Goal: Transaction & Acquisition: Purchase product/service

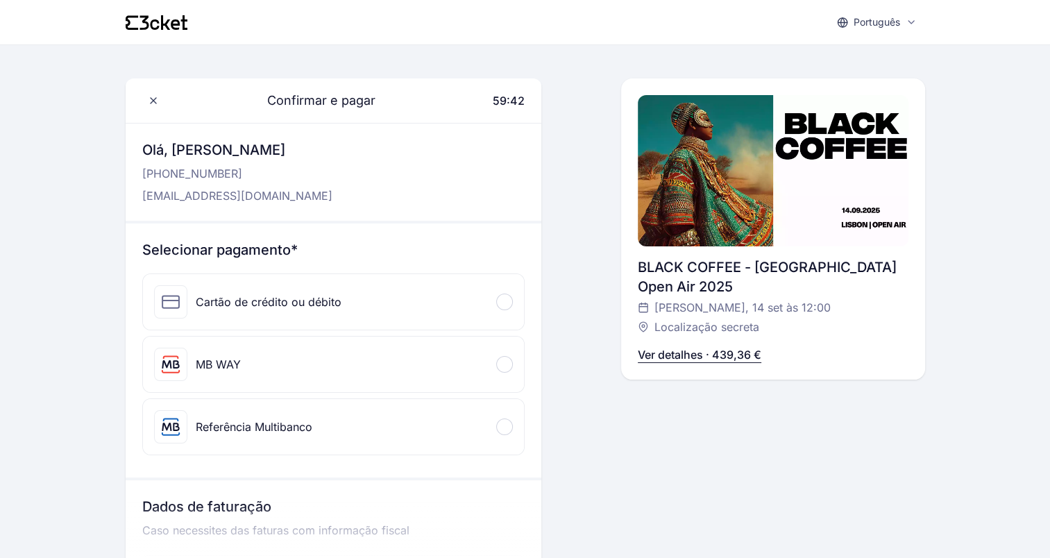
click at [236, 364] on div "MB WAY" at bounding box center [218, 364] width 45 height 17
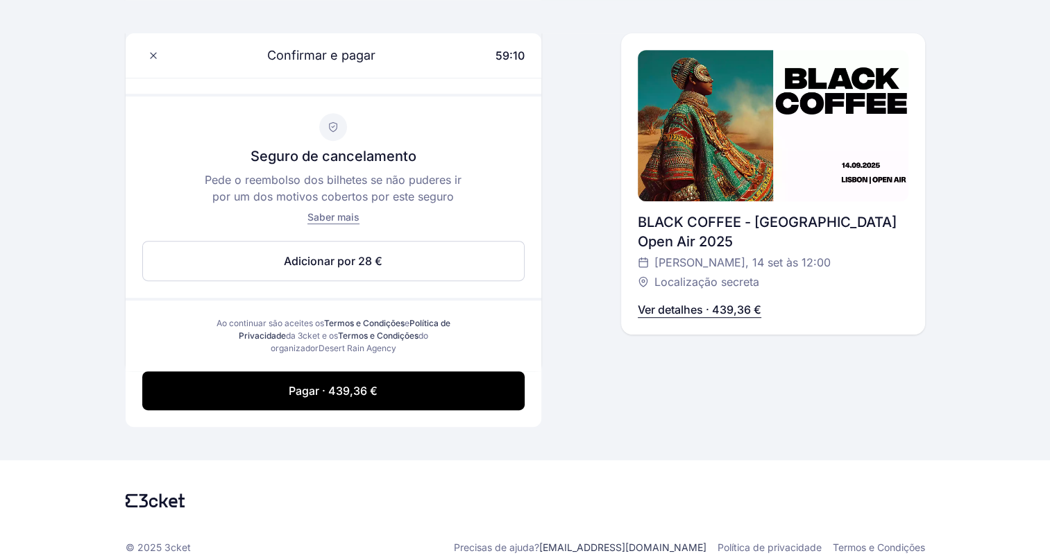
scroll to position [624, 0]
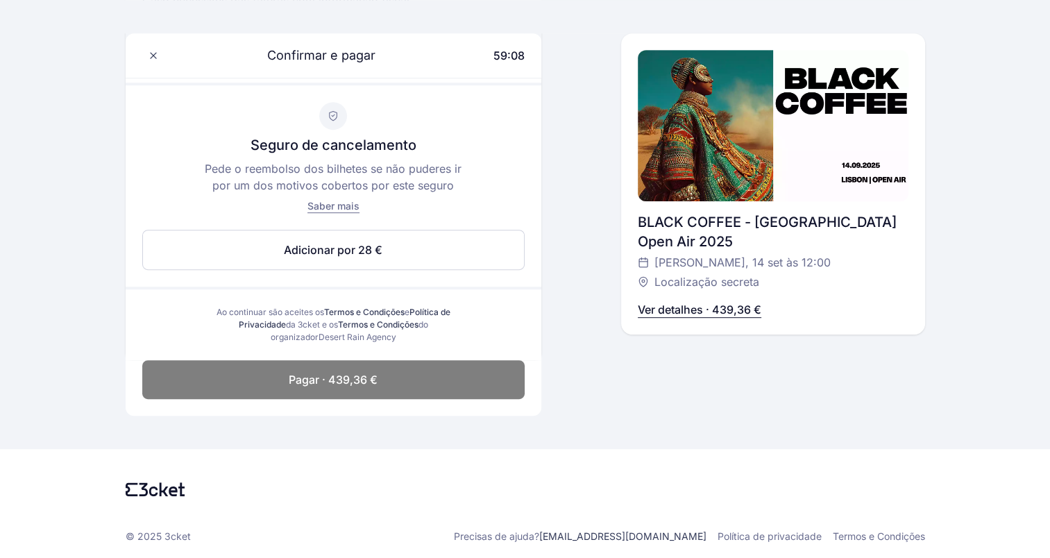
click at [314, 378] on span "Pagar · 439,36 €" at bounding box center [333, 379] width 89 height 17
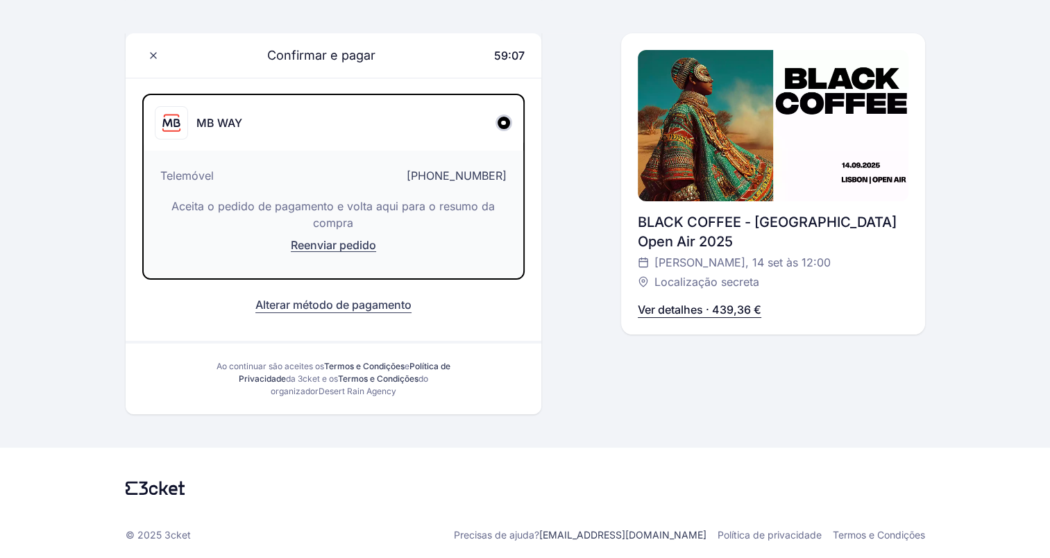
scroll to position [145, 0]
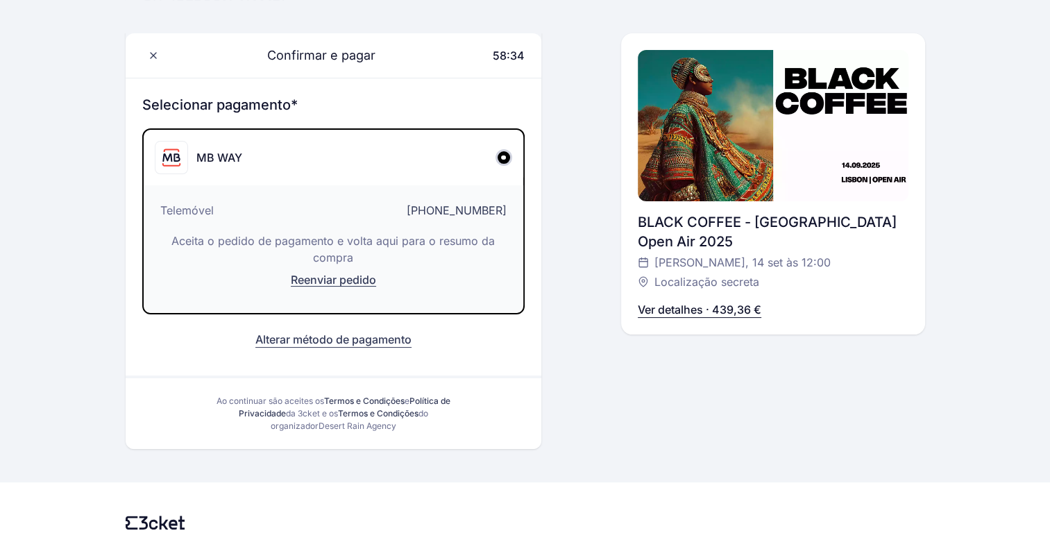
click at [196, 237] on p "Aceita o pedido de pagamento e volta aqui para o resumo da compra" at bounding box center [333, 248] width 346 height 33
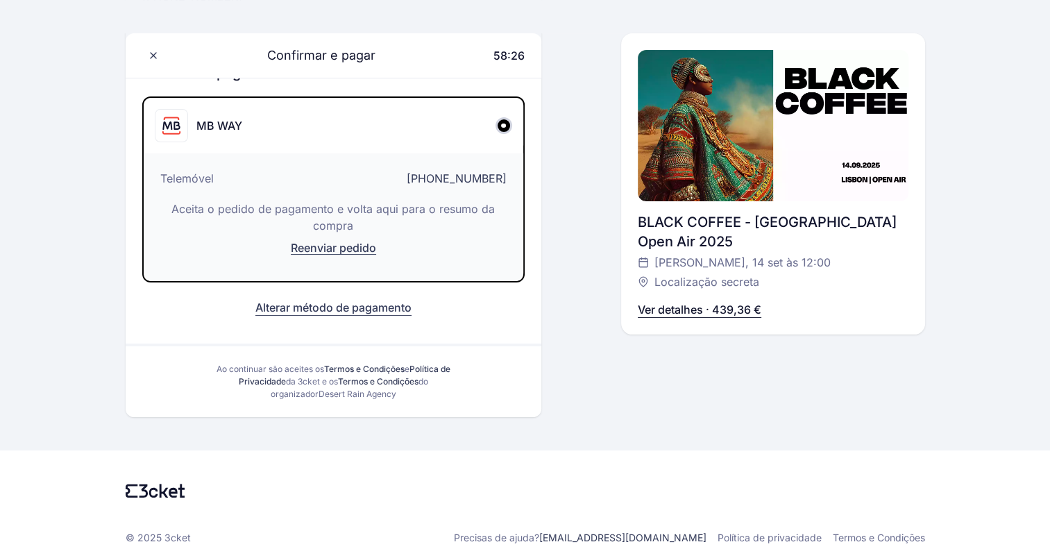
scroll to position [180, 0]
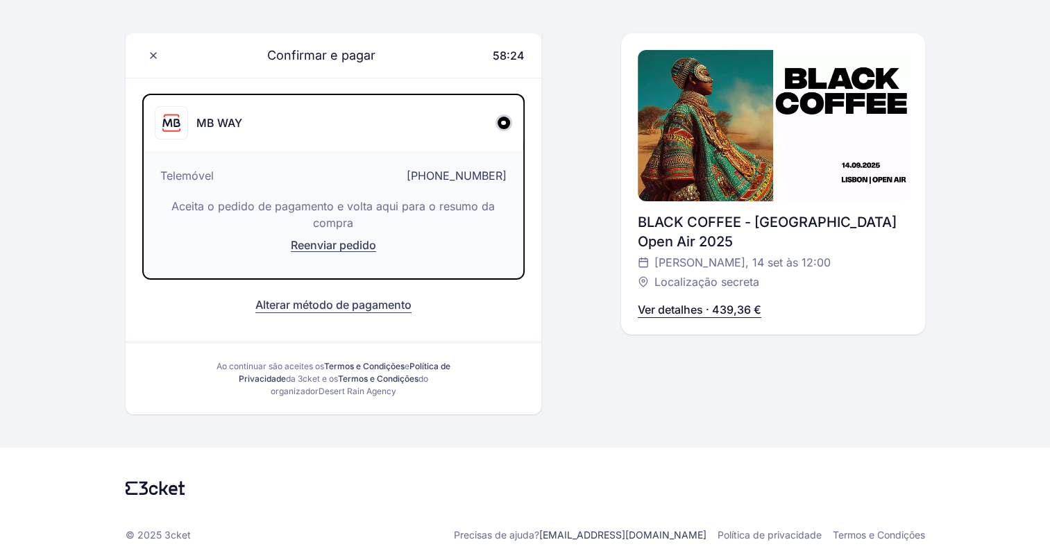
click at [174, 352] on div "Ao continuar são aceites os Termos e Condições e Política de Privacidade da 3ck…" at bounding box center [334, 378] width 416 height 71
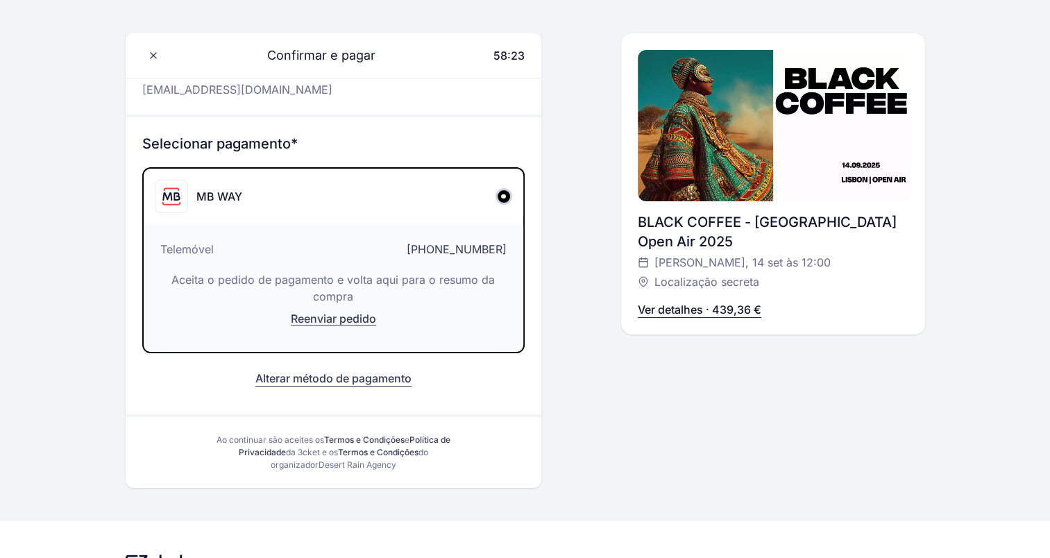
scroll to position [0, 0]
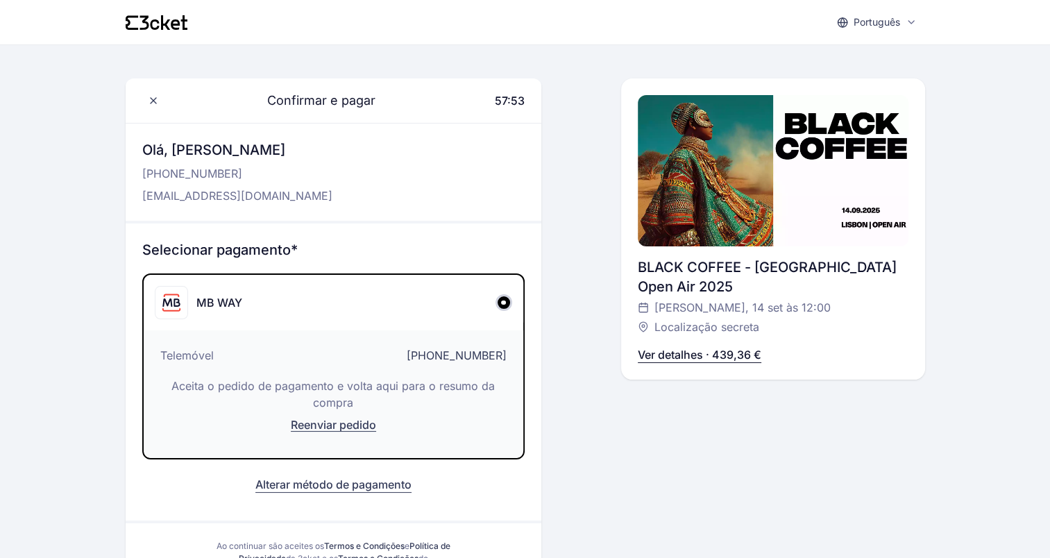
click at [389, 393] on p "Aceita o pedido de pagamento e volta aqui para o resumo da compra" at bounding box center [333, 393] width 346 height 33
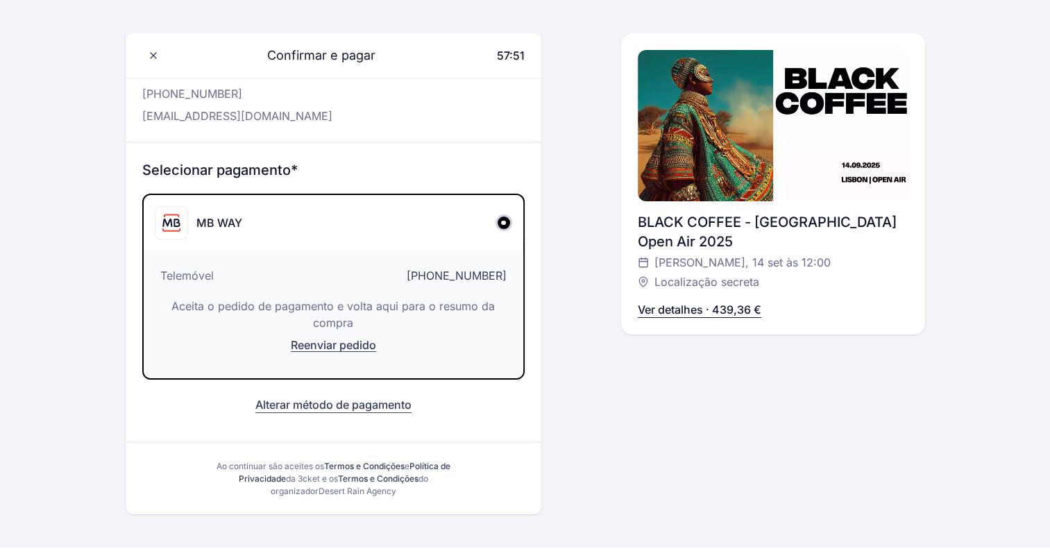
scroll to position [85, 0]
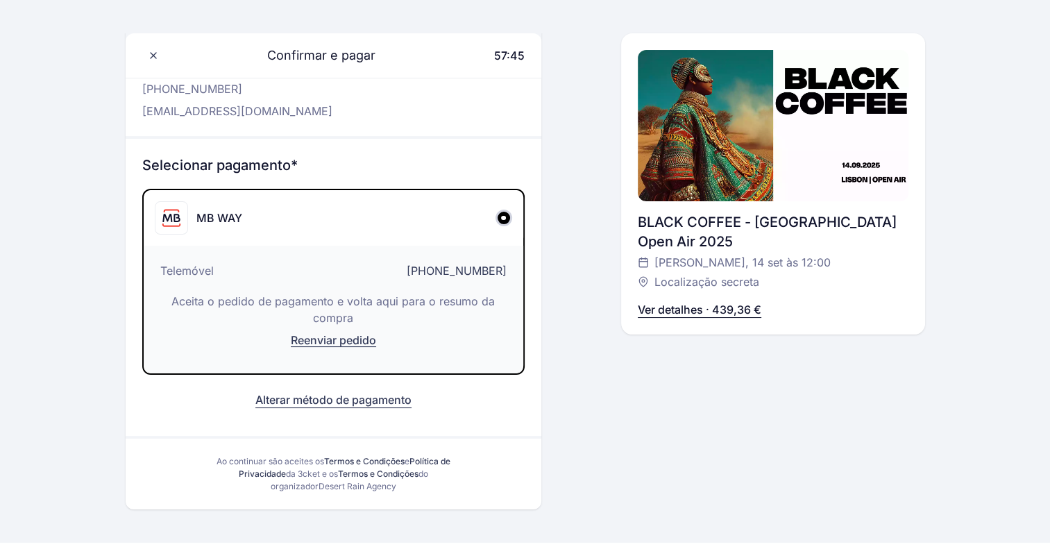
click at [380, 334] on button "Reenviar pedido" at bounding box center [333, 344] width 346 height 25
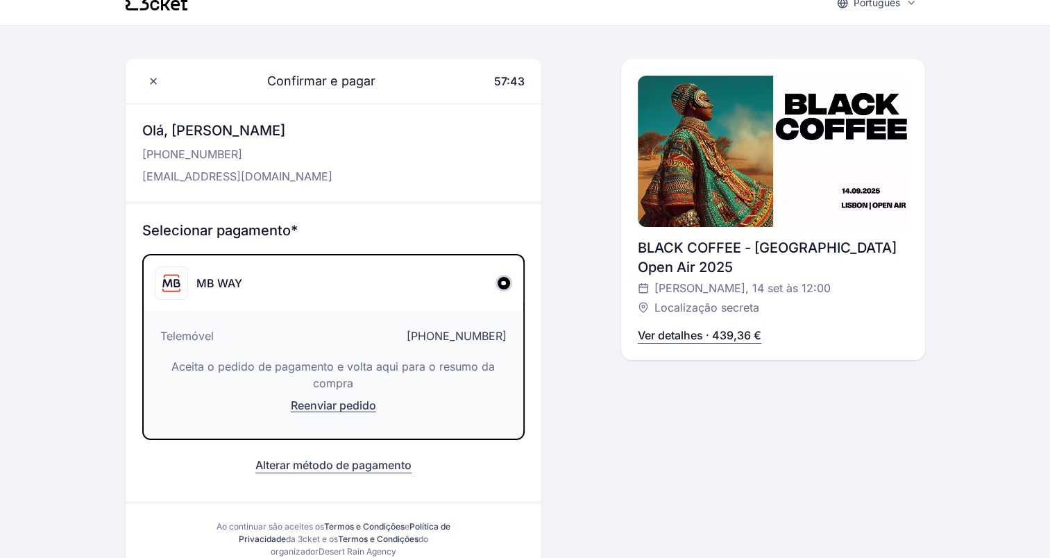
scroll to position [0, 0]
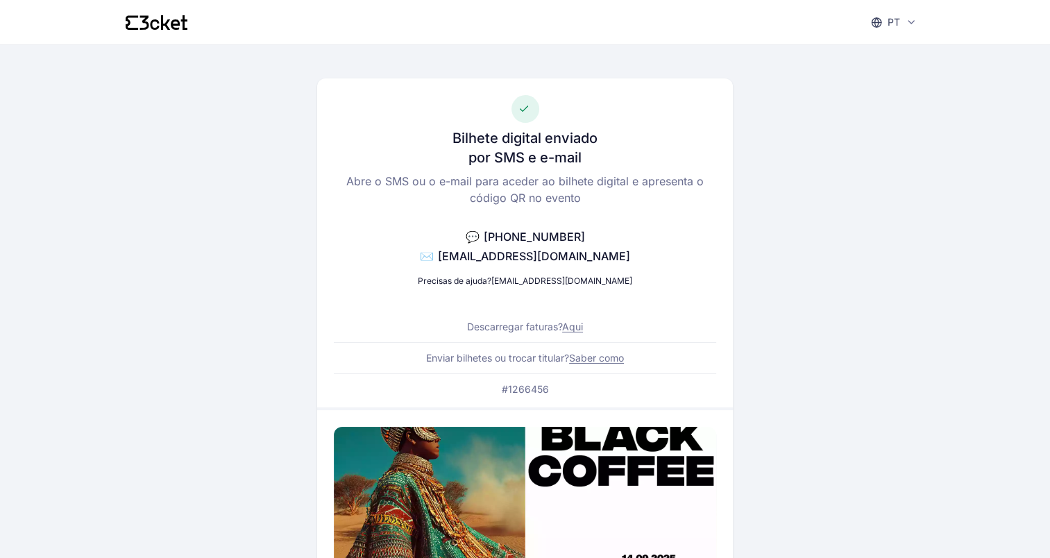
click at [575, 330] on link "Aqui" at bounding box center [572, 327] width 21 height 12
click at [590, 360] on link "Saber como" at bounding box center [596, 358] width 55 height 12
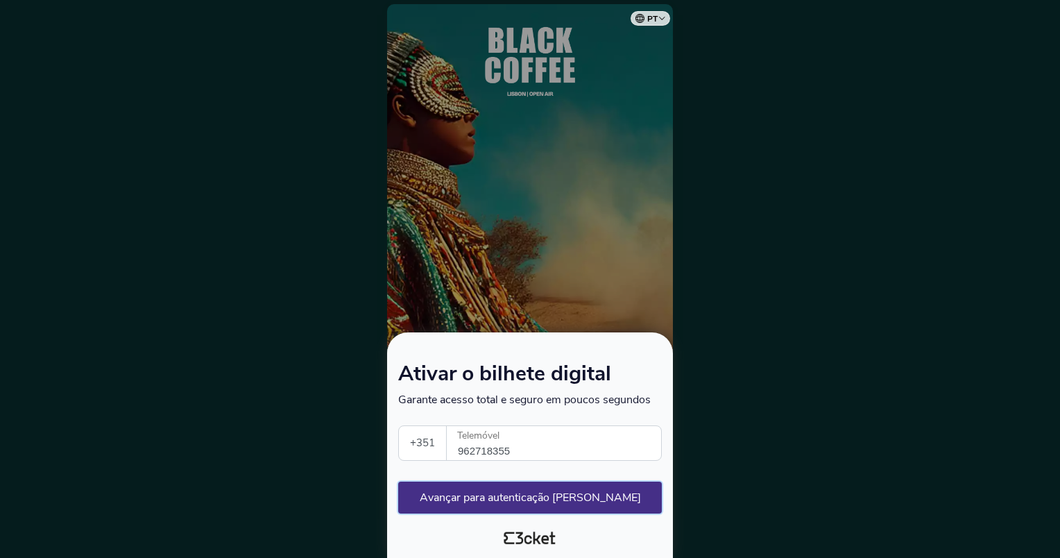
click at [500, 502] on button "Avançar para autenticação segura" at bounding box center [530, 498] width 264 height 32
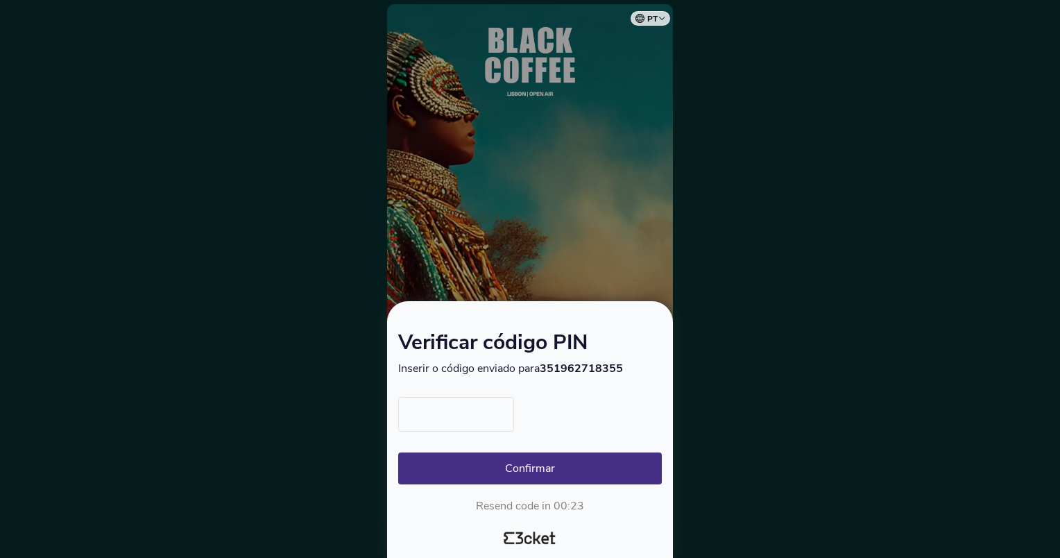
click at [434, 413] on input "text" at bounding box center [456, 414] width 116 height 35
type input "3390"
click at [495, 475] on button "Confirmar" at bounding box center [530, 468] width 264 height 32
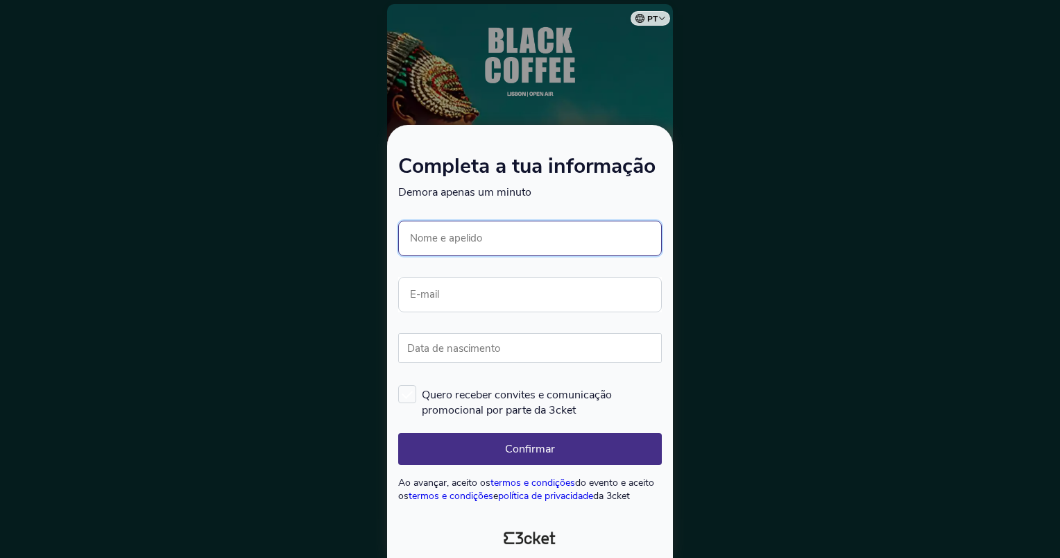
click at [451, 237] on input "Nome e apelido" at bounding box center [530, 238] width 264 height 35
type input "[PERSON_NAME]"
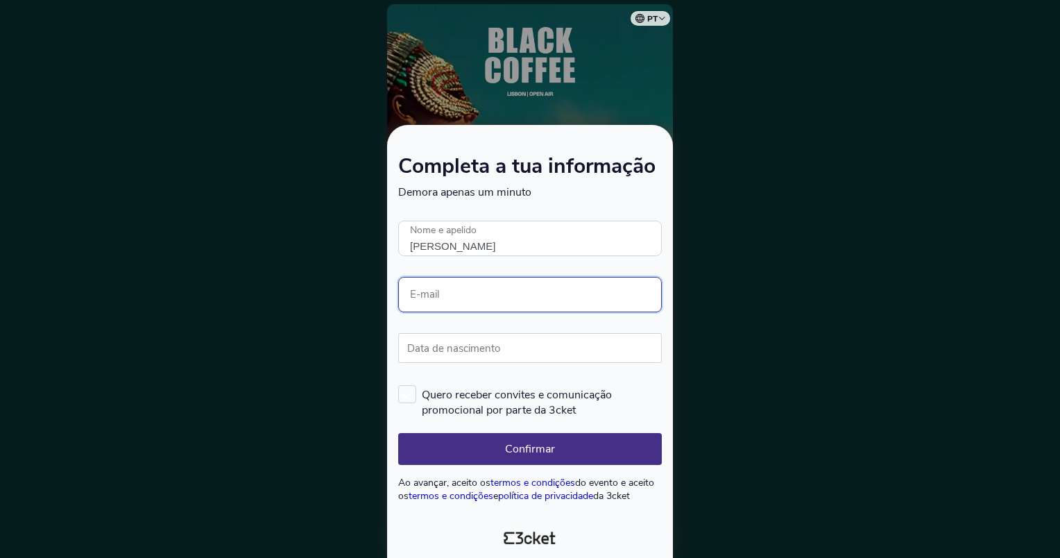
click at [444, 286] on input "E-mail" at bounding box center [530, 294] width 264 height 35
type input "nunocorreiabravo@sapo.pt"
click at [432, 345] on label "Data de nascimento" at bounding box center [453, 348] width 111 height 31
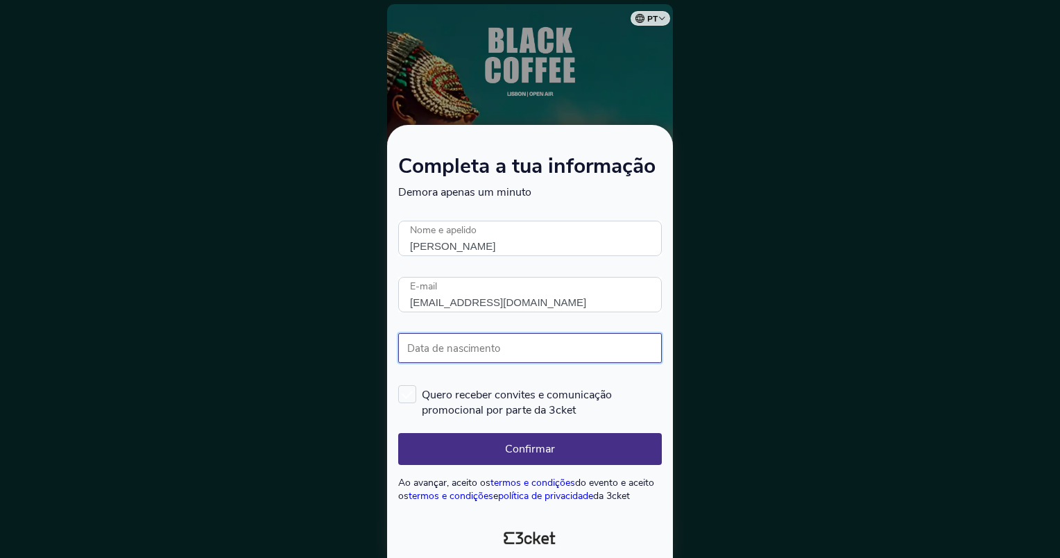
click at [432, 345] on input "Data de nascimento" at bounding box center [530, 348] width 264 height 30
type input "02/06/1977"
click at [441, 443] on button "Confirmar" at bounding box center [530, 449] width 264 height 32
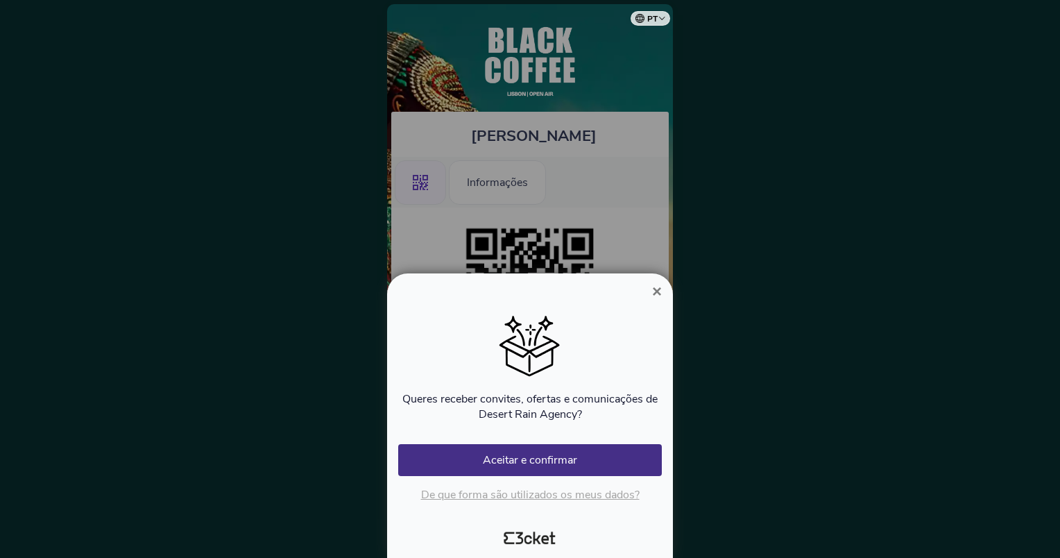
click at [658, 291] on span "×" at bounding box center [657, 291] width 10 height 19
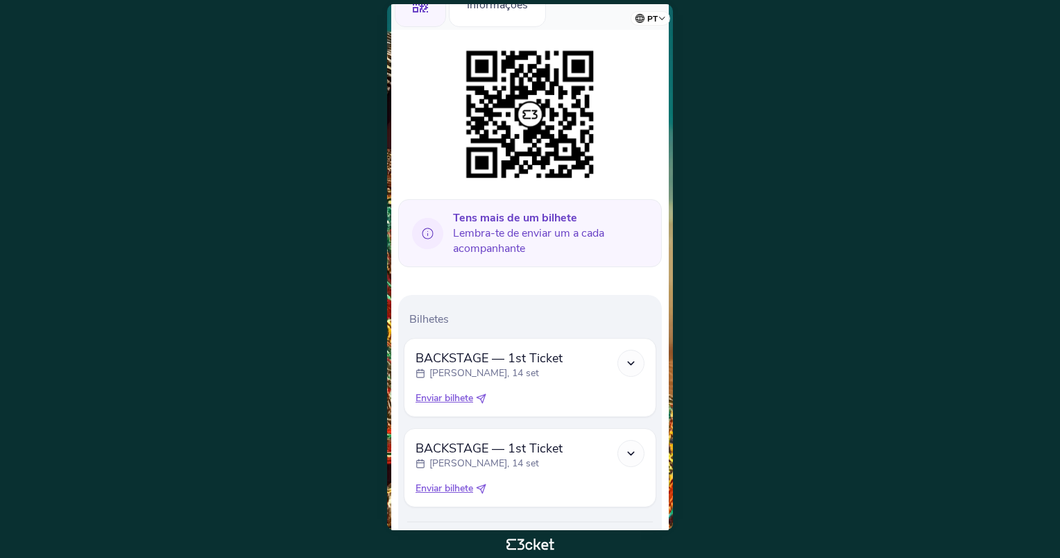
scroll to position [169, 0]
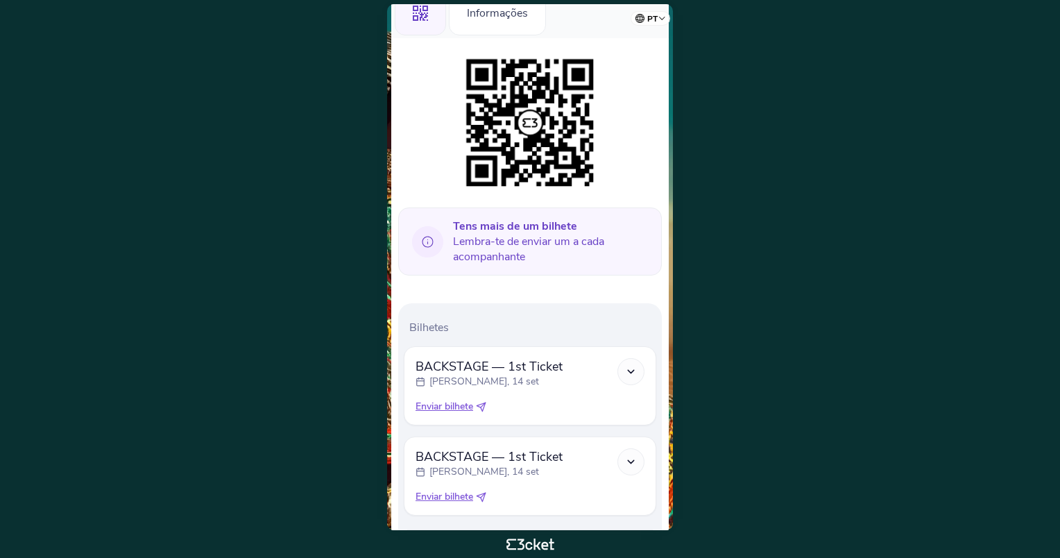
click at [483, 404] on icon at bounding box center [481, 407] width 10 height 10
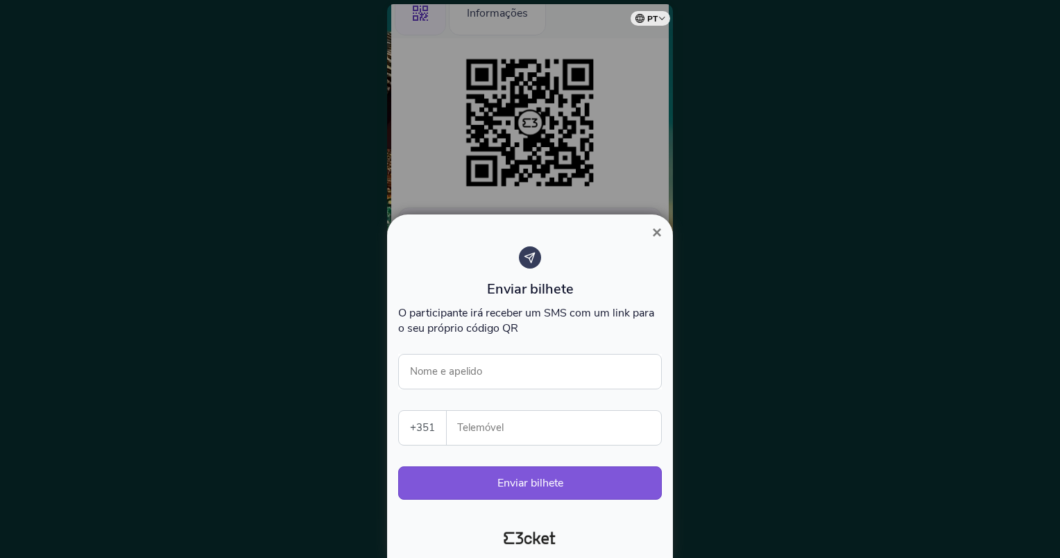
click at [658, 233] on span "×" at bounding box center [657, 232] width 10 height 19
